Goal: Register for event/course

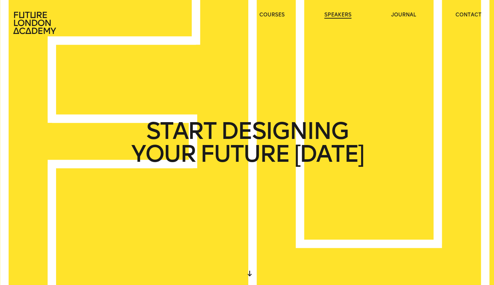
click at [340, 16] on link "speakers" at bounding box center [337, 14] width 27 height 7
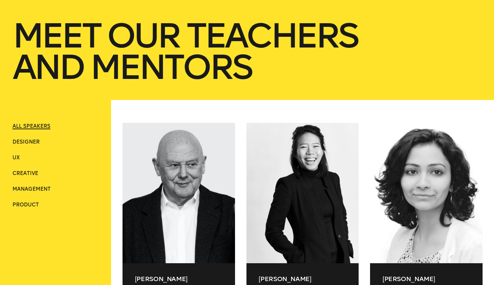
scroll to position [112, 0]
click at [37, 189] on span "Management" at bounding box center [31, 189] width 38 height 6
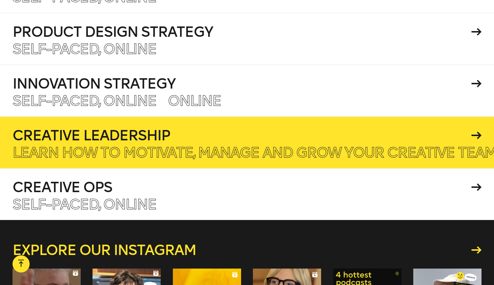
scroll to position [1043, 0]
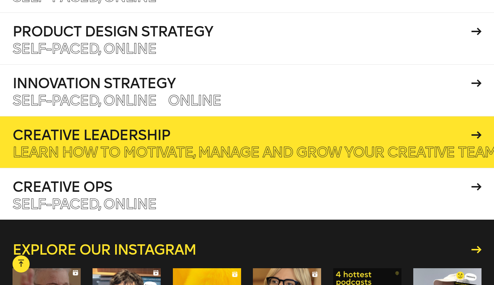
click at [89, 140] on h4 "Creative Leadership" at bounding box center [240, 135] width 457 height 14
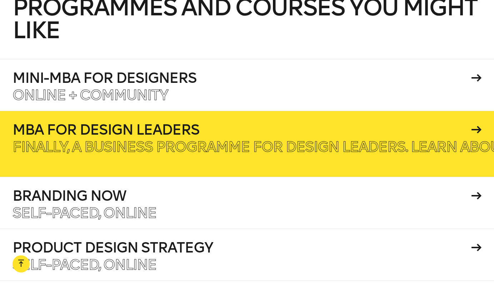
scroll to position [813, 0]
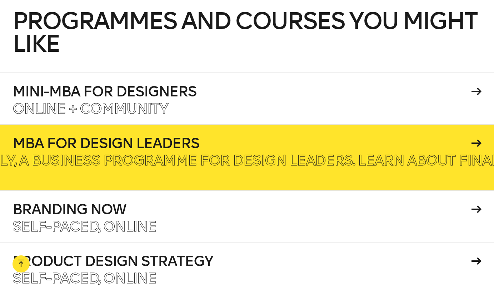
click at [126, 144] on h4 "MBA for Design Leaders" at bounding box center [240, 143] width 457 height 14
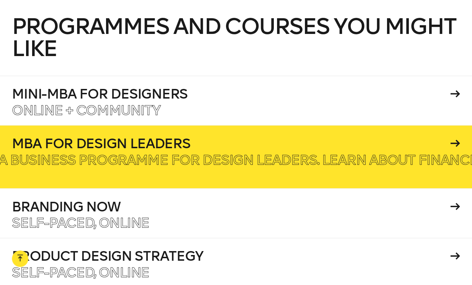
scroll to position [799, 0]
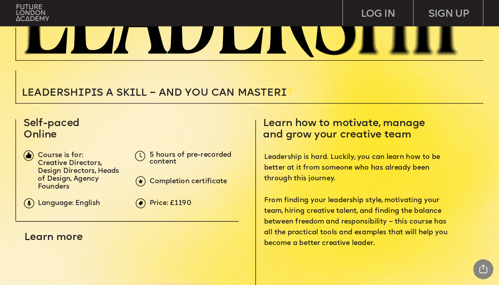
scroll to position [170, 0]
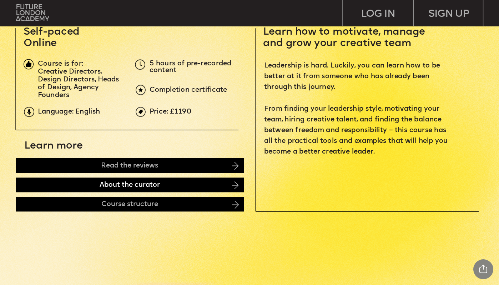
click at [209, 183] on div "About the curator" at bounding box center [130, 184] width 228 height 15
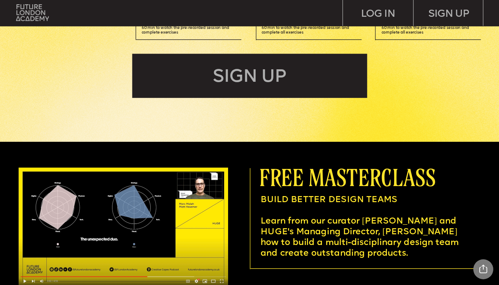
scroll to position [1141, 0]
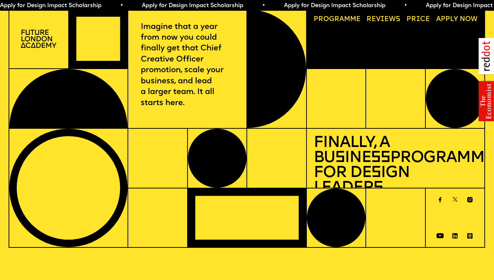
click at [387, 18] on link "Reviews" at bounding box center [383, 20] width 41 height 14
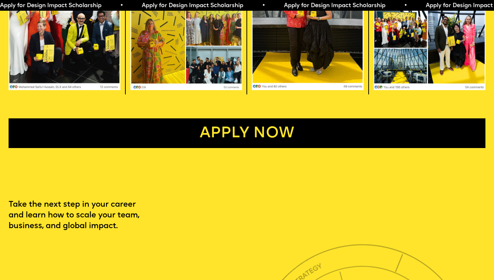
scroll to position [1528, 0]
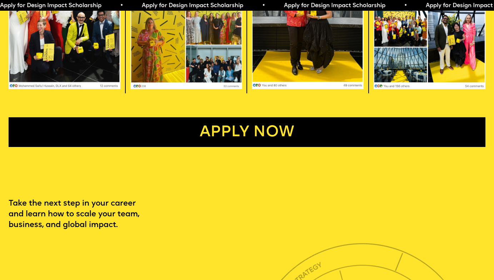
click at [274, 146] on link "Apply now" at bounding box center [247, 131] width 477 height 29
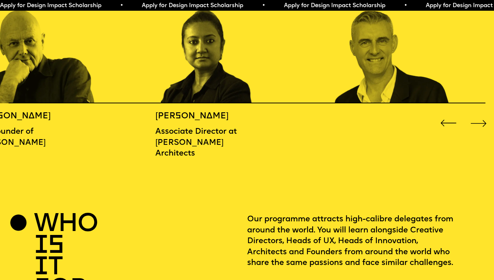
scroll to position [695, 0]
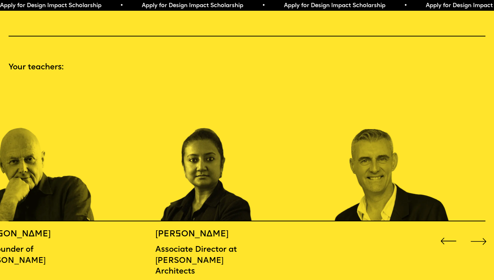
click at [484, 238] on div "Next slide" at bounding box center [478, 241] width 20 height 20
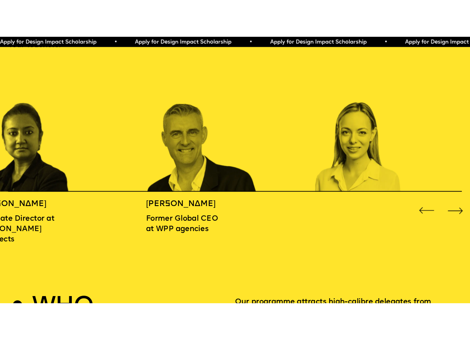
scroll to position [759, 0]
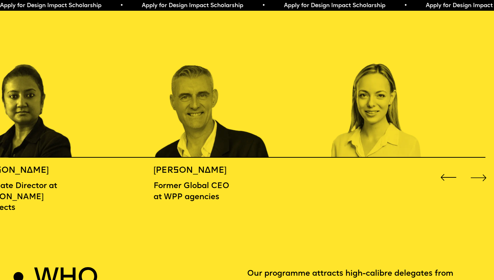
click at [481, 176] on div "Next slide" at bounding box center [478, 177] width 20 height 20
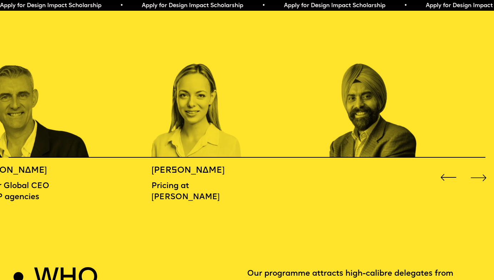
click at [481, 176] on div "Next slide" at bounding box center [478, 177] width 20 height 20
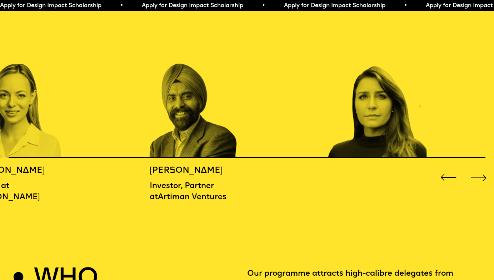
click at [481, 176] on div "Next slide" at bounding box center [478, 177] width 20 height 20
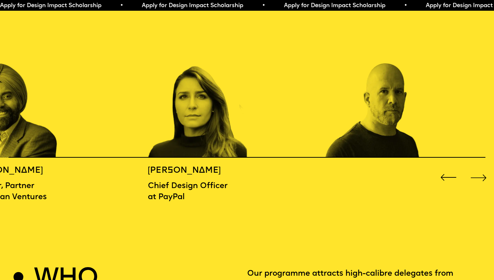
click at [481, 176] on div "Next slide" at bounding box center [478, 177] width 20 height 20
